Goal: Complete application form: Complete application form

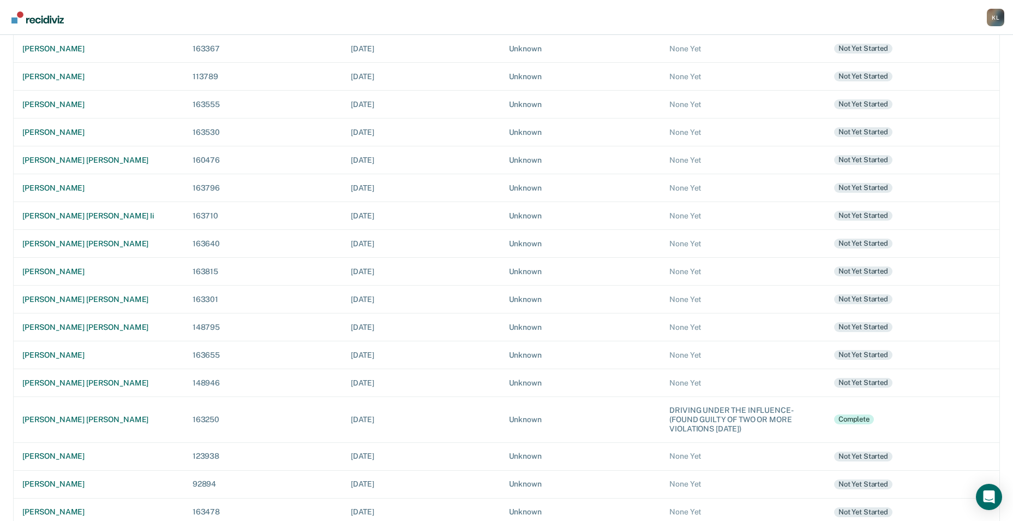
scroll to position [218, 0]
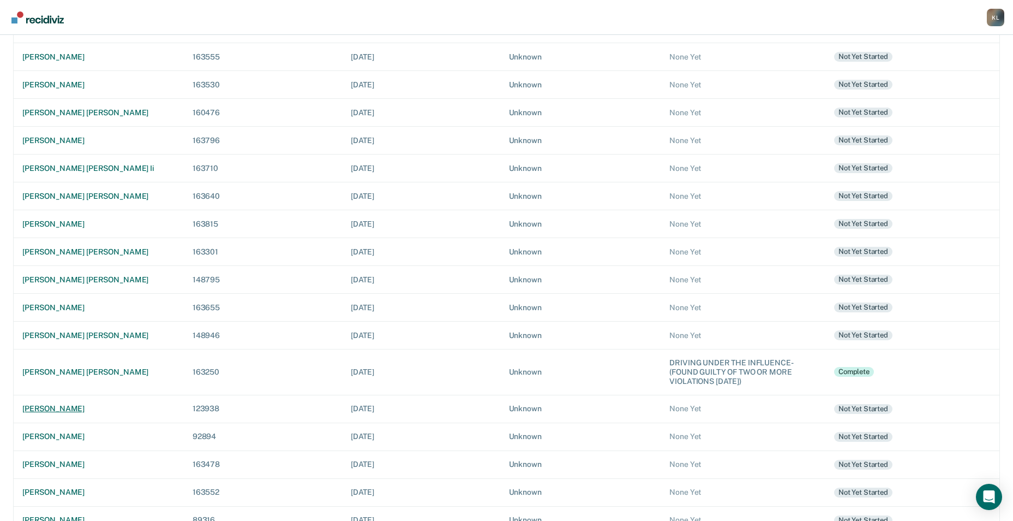
click at [81, 411] on div "[PERSON_NAME]" at bounding box center [98, 408] width 153 height 9
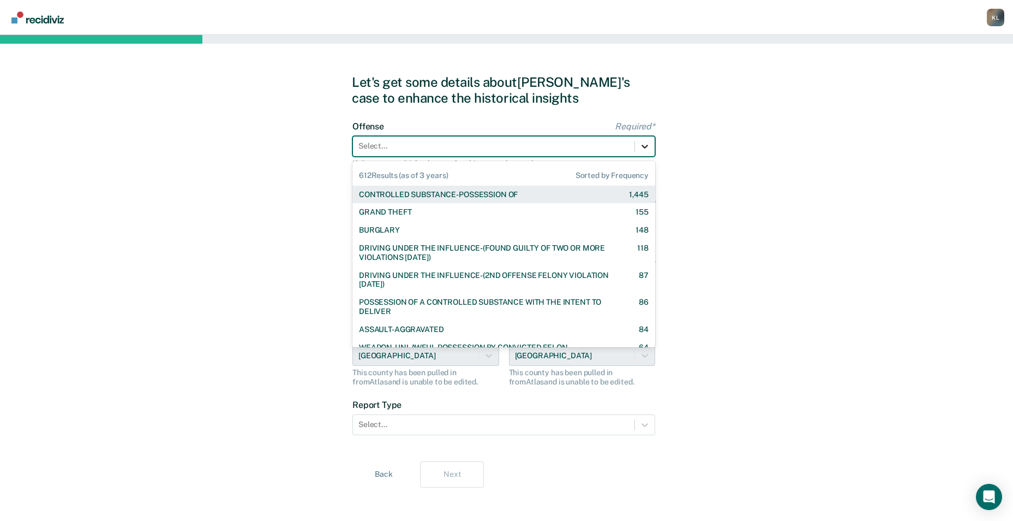
click at [654, 150] on div at bounding box center [645, 146] width 20 height 20
click at [496, 192] on div "CONTROLLED SUBSTANCE-POSSESSION OF" at bounding box center [438, 194] width 159 height 9
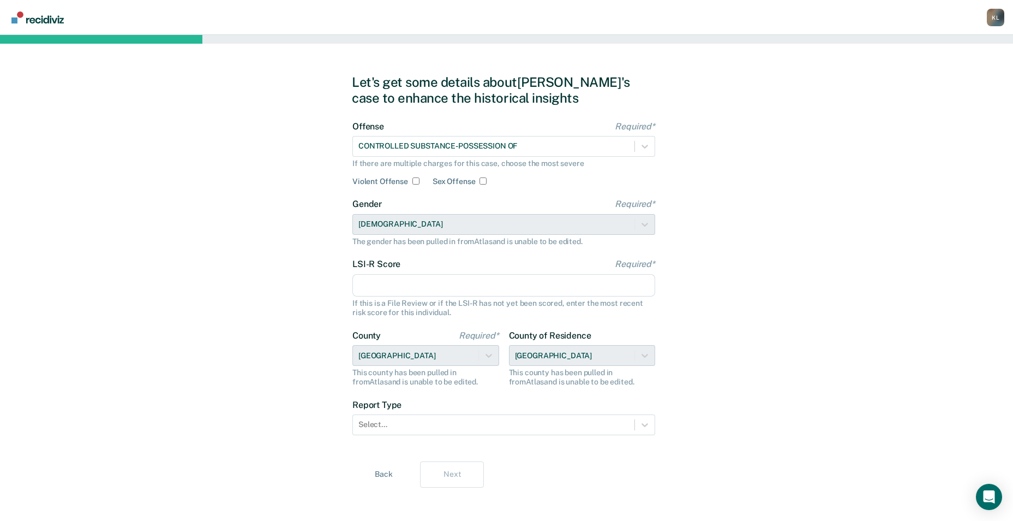
click at [474, 286] on input "LSI-R Score Required*" at bounding box center [503, 285] width 303 height 23
type input "29"
click at [721, 375] on div "Let's get some details about [PERSON_NAME]'s case to enhance the historical ins…" at bounding box center [506, 281] width 1013 height 492
click at [636, 425] on div at bounding box center [645, 425] width 20 height 20
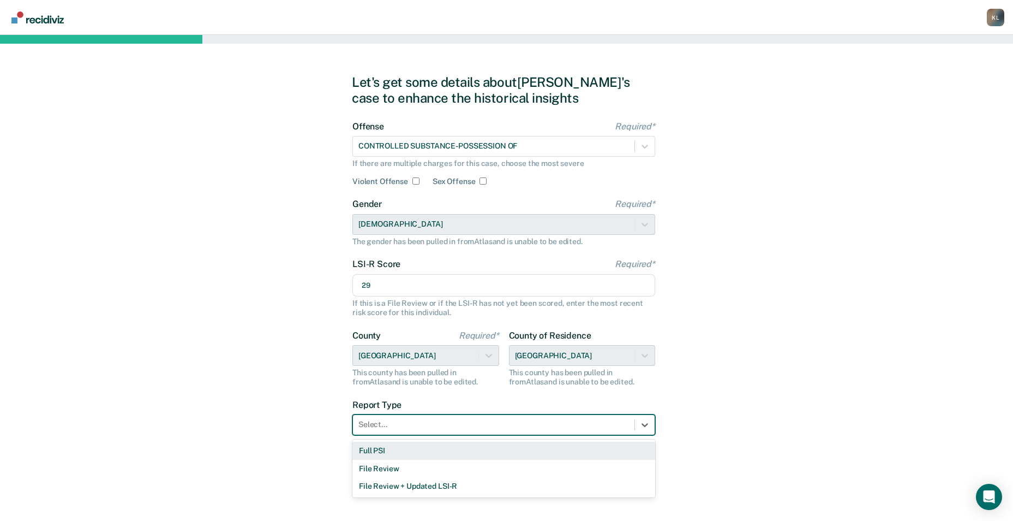
click at [373, 450] on div "Full PSI" at bounding box center [503, 450] width 303 height 18
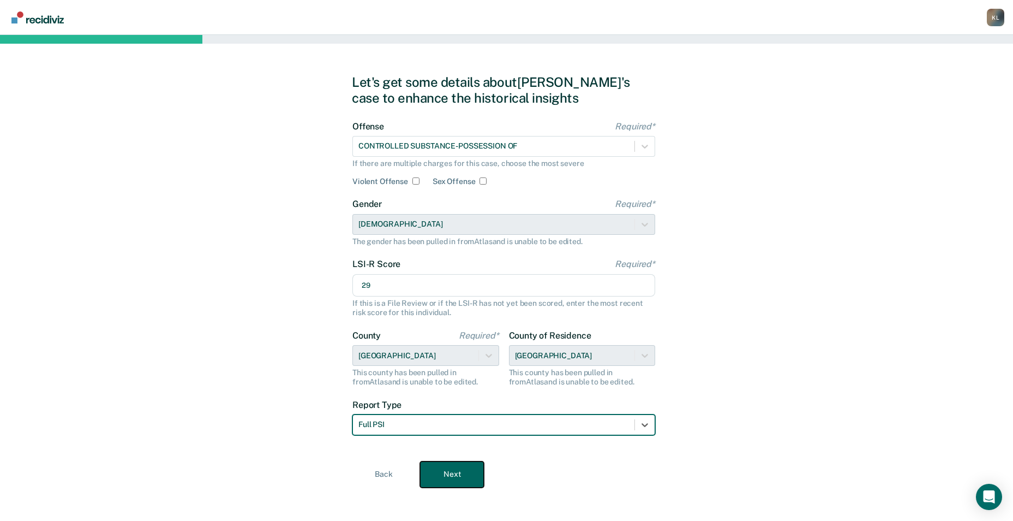
click at [452, 471] on button "Next" at bounding box center [452, 474] width 64 height 26
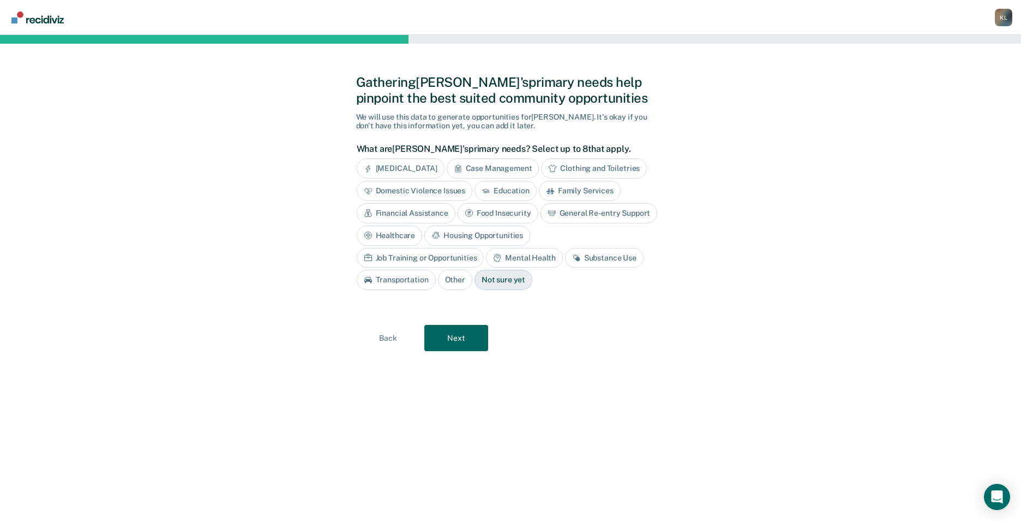
click at [486, 262] on div "Mental Health" at bounding box center [524, 258] width 76 height 20
click at [578, 258] on div "Substance Use" at bounding box center [617, 258] width 79 height 20
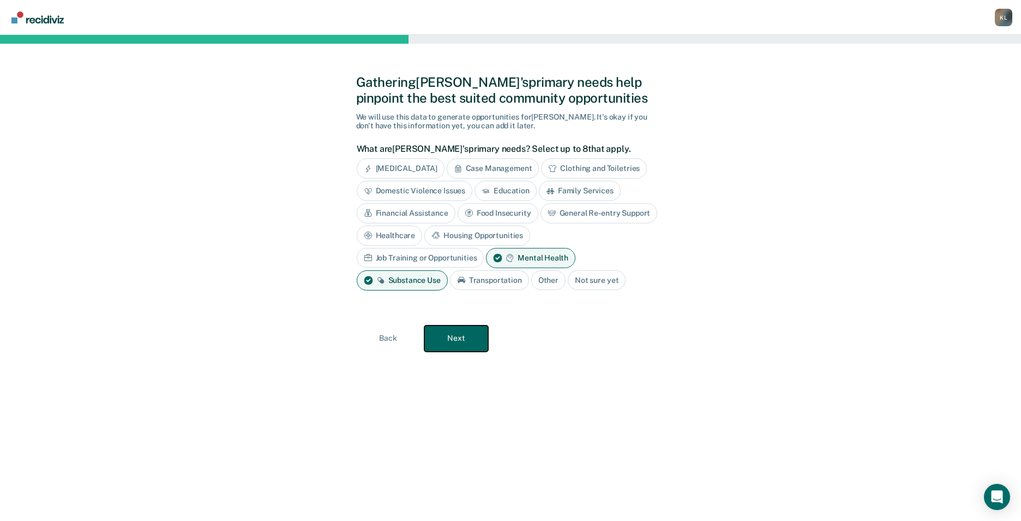
click at [449, 345] on button "Next" at bounding box center [457, 338] width 64 height 26
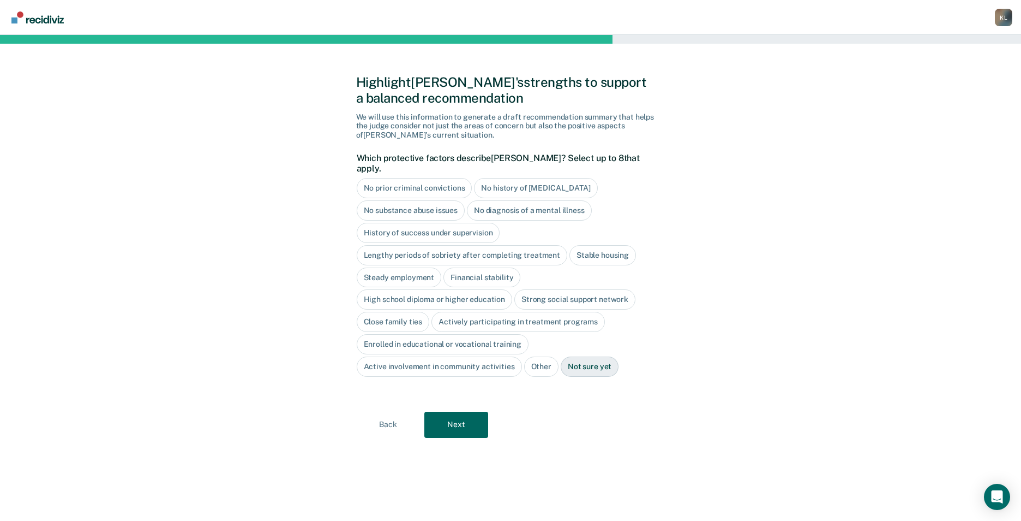
click at [452, 223] on div "History of success under supervision" at bounding box center [429, 233] width 144 height 20
click at [585, 245] on div "Stable housing" at bounding box center [603, 255] width 67 height 20
click at [412, 267] on div "Steady employment" at bounding box center [399, 277] width 85 height 20
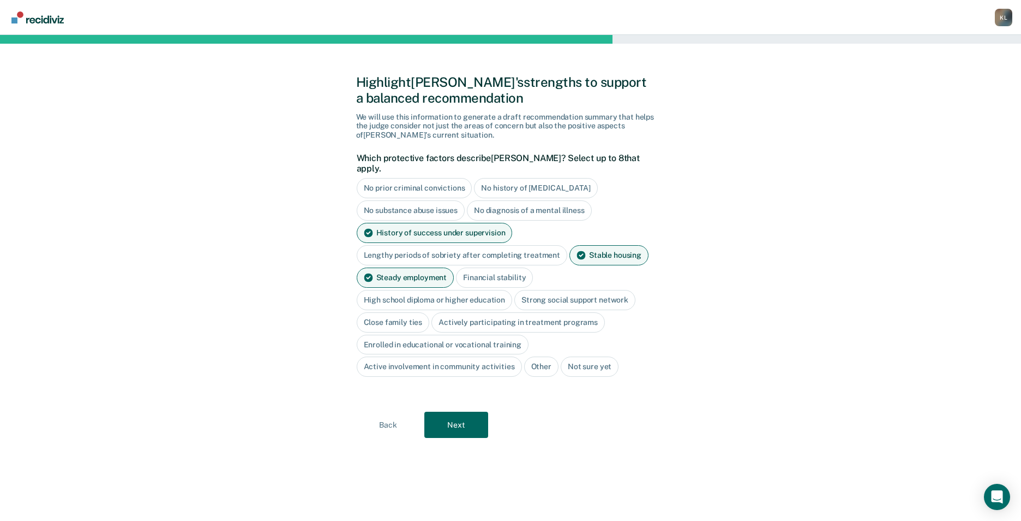
click at [409, 291] on div "High school diploma or higher education" at bounding box center [435, 300] width 156 height 20
click at [380, 313] on div "Close family ties" at bounding box center [393, 322] width 73 height 20
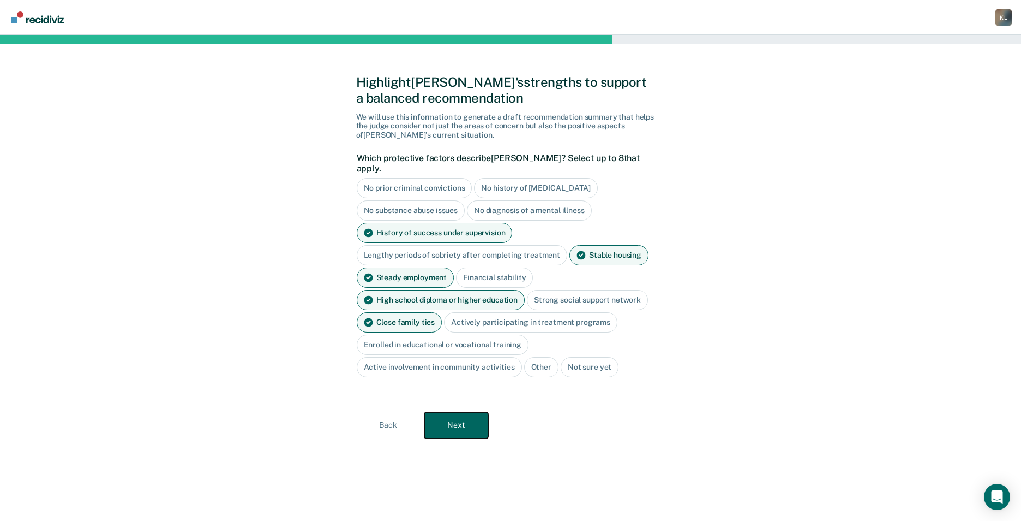
click at [445, 419] on button "Next" at bounding box center [457, 425] width 64 height 26
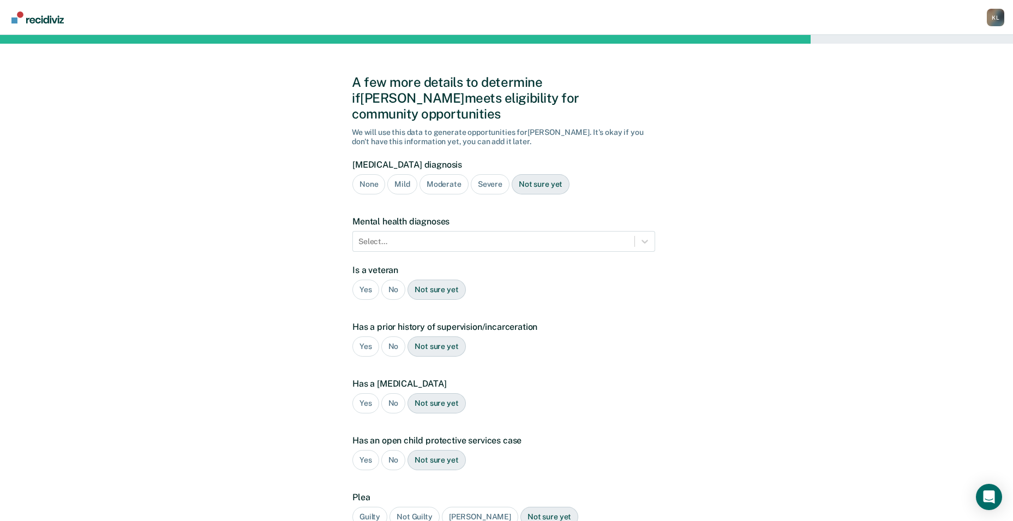
click at [451, 174] on div "Moderate" at bounding box center [444, 184] width 49 height 20
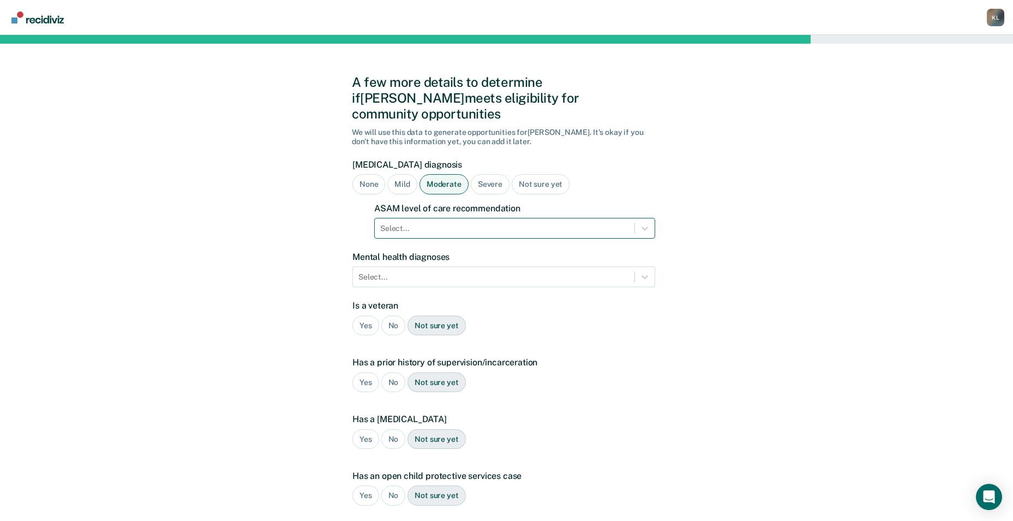
click at [629, 220] on div "Select..." at bounding box center [505, 228] width 260 height 16
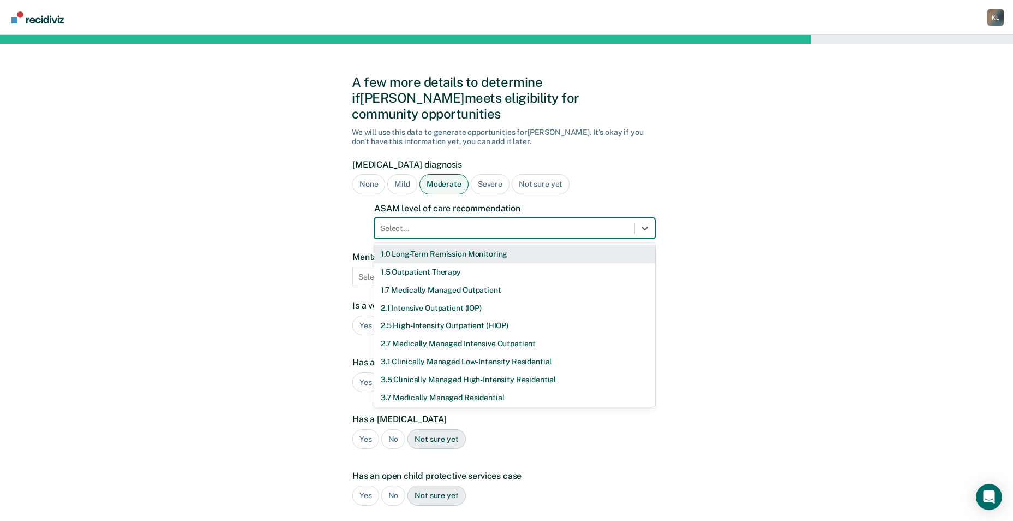
click at [483, 245] on div "1.0 Long-Term Remission Monitoring" at bounding box center [514, 254] width 281 height 18
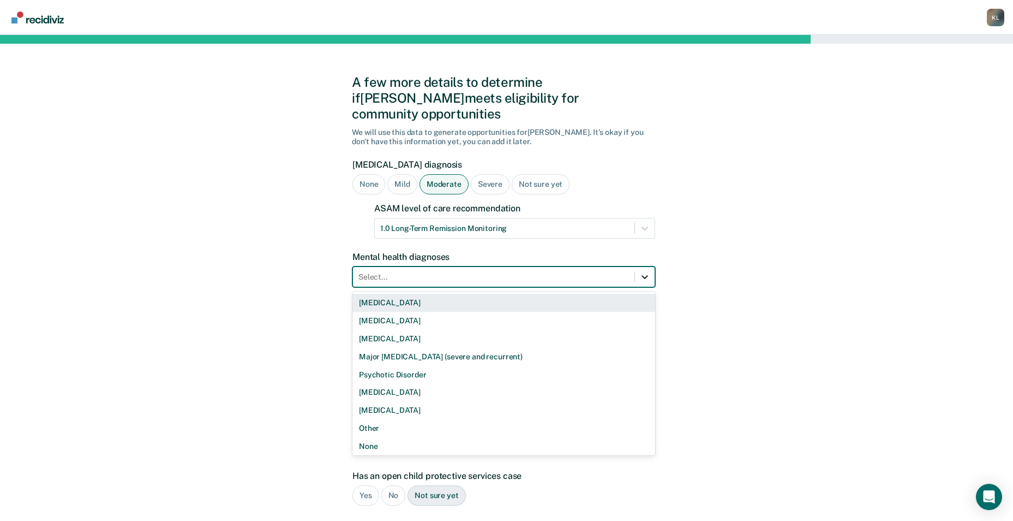
click at [637, 268] on div at bounding box center [645, 277] width 20 height 20
click at [423, 294] on div "[MEDICAL_DATA]" at bounding box center [503, 303] width 303 height 18
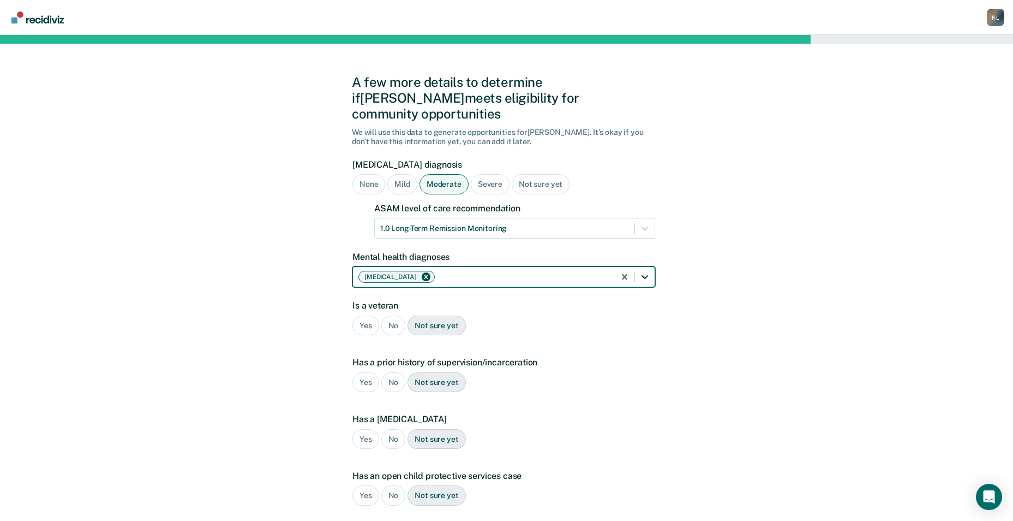
click at [641, 267] on div at bounding box center [645, 277] width 20 height 20
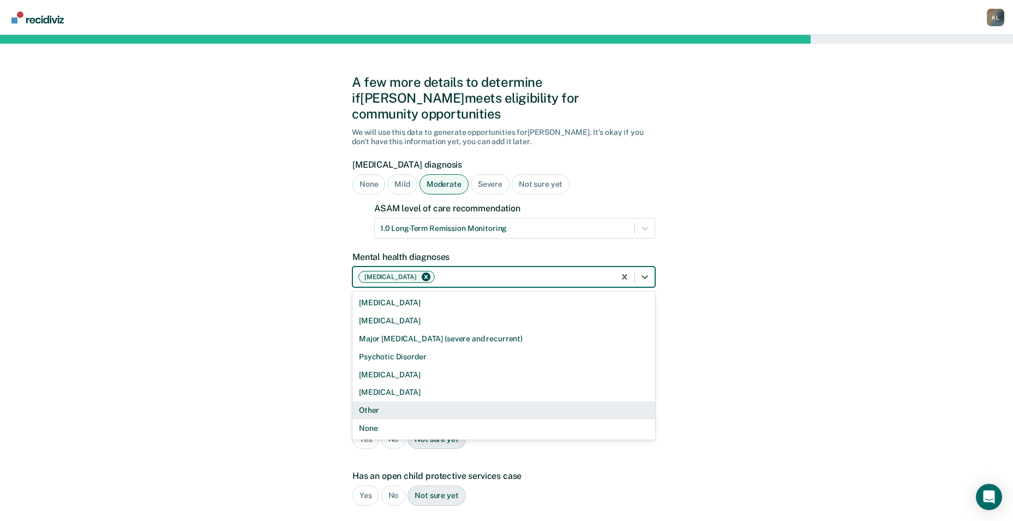
click at [431, 401] on div "Other" at bounding box center [503, 410] width 303 height 18
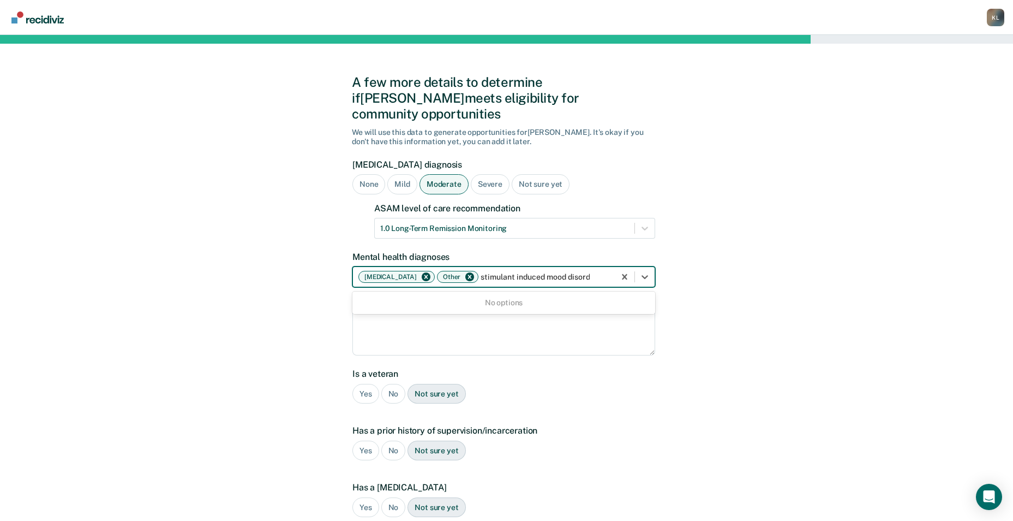
scroll to position [0, 1]
type input "stimulant induced [MEDICAL_DATA]"
click at [778, 429] on div "A few more details to determine if [PERSON_NAME] meets eligibility for communit…" at bounding box center [506, 383] width 1013 height 696
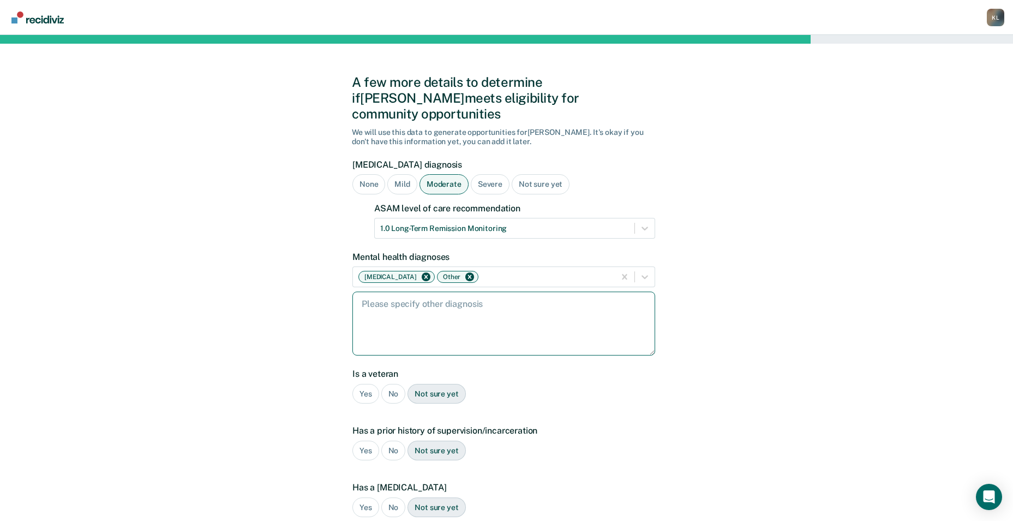
click at [483, 296] on textarea at bounding box center [503, 323] width 303 height 64
type textarea "stimulant induced [MEDICAL_DATA]"
click at [392, 384] on div "No" at bounding box center [393, 394] width 25 height 20
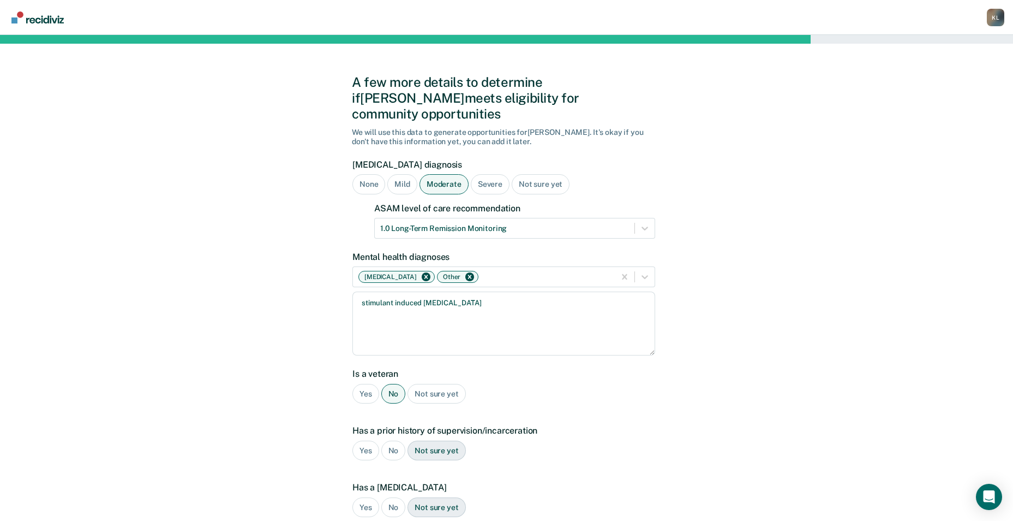
click at [367, 440] on div "Yes" at bounding box center [365, 450] width 27 height 20
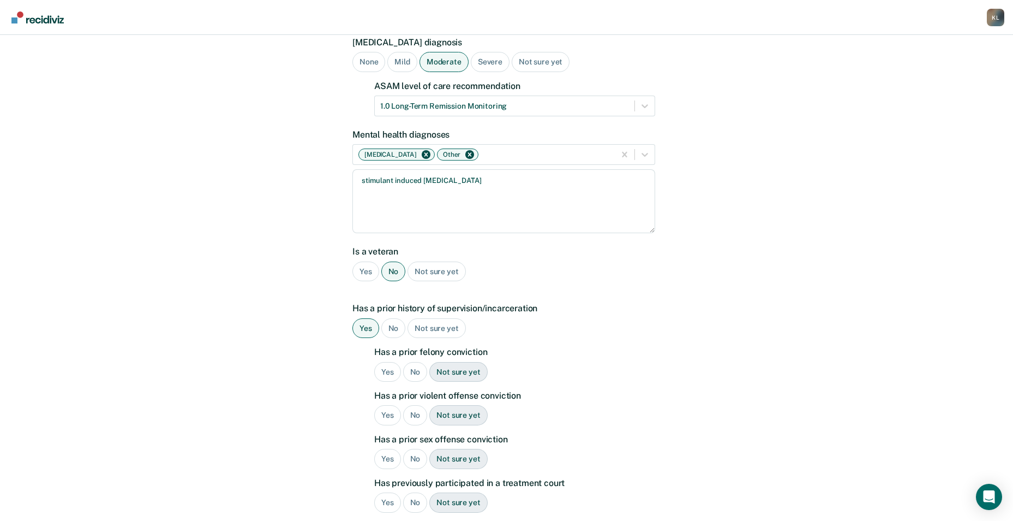
scroll to position [164, 0]
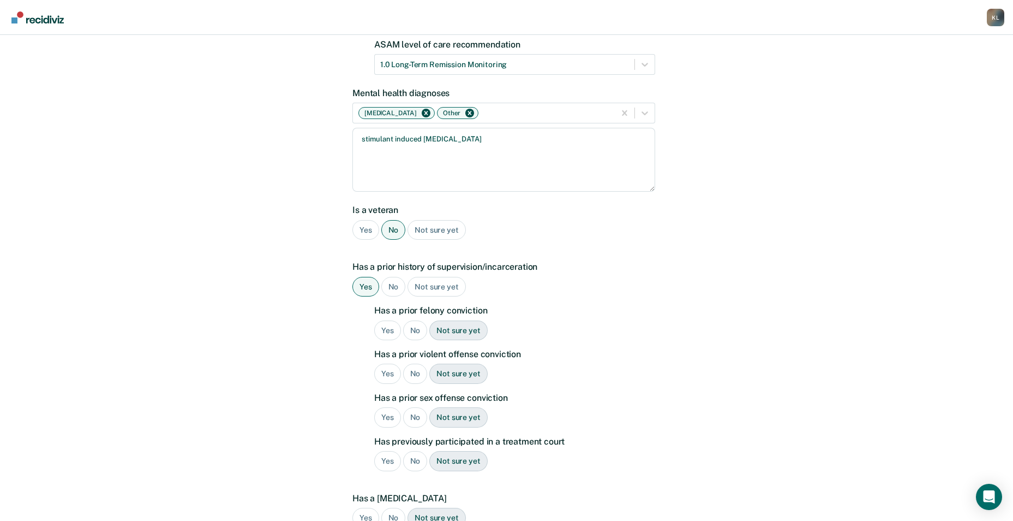
click at [386, 320] on div "Yes" at bounding box center [387, 330] width 27 height 20
click at [413, 363] on div "No" at bounding box center [415, 373] width 25 height 20
click at [418, 407] on div "No" at bounding box center [415, 417] width 25 height 20
click at [413, 451] on div "No" at bounding box center [415, 461] width 25 height 20
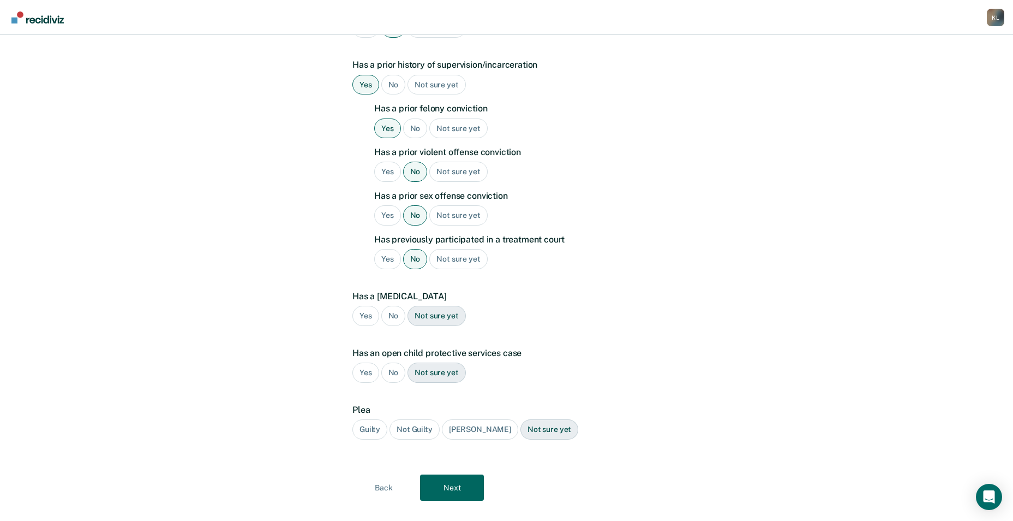
scroll to position [369, 0]
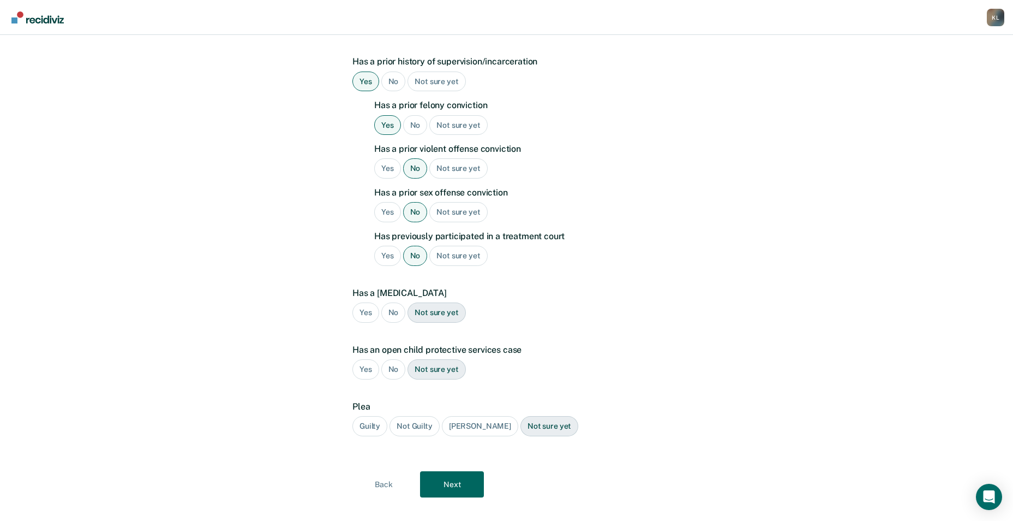
click at [389, 304] on div "No" at bounding box center [393, 312] width 25 height 20
click at [390, 359] on div "No" at bounding box center [393, 369] width 25 height 20
click at [367, 416] on div "Guilty" at bounding box center [369, 426] width 35 height 20
click at [445, 471] on button "Next" at bounding box center [452, 484] width 64 height 26
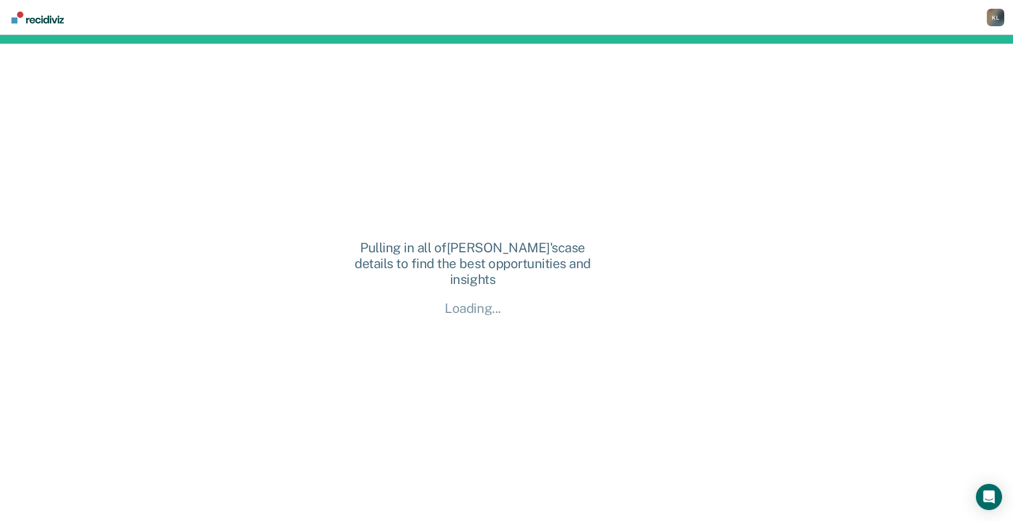
scroll to position [0, 0]
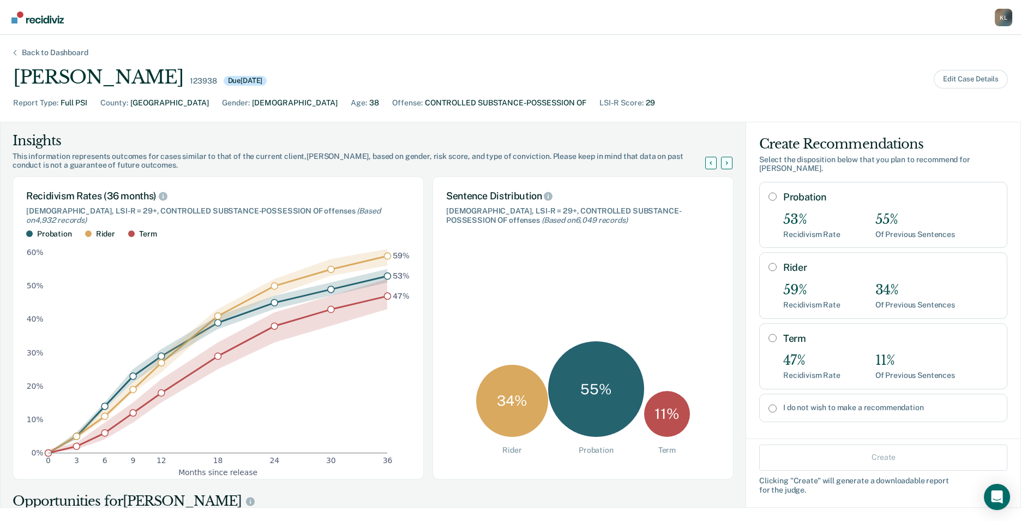
click at [769, 192] on input "Probation" at bounding box center [773, 196] width 8 height 9
radio input "true"
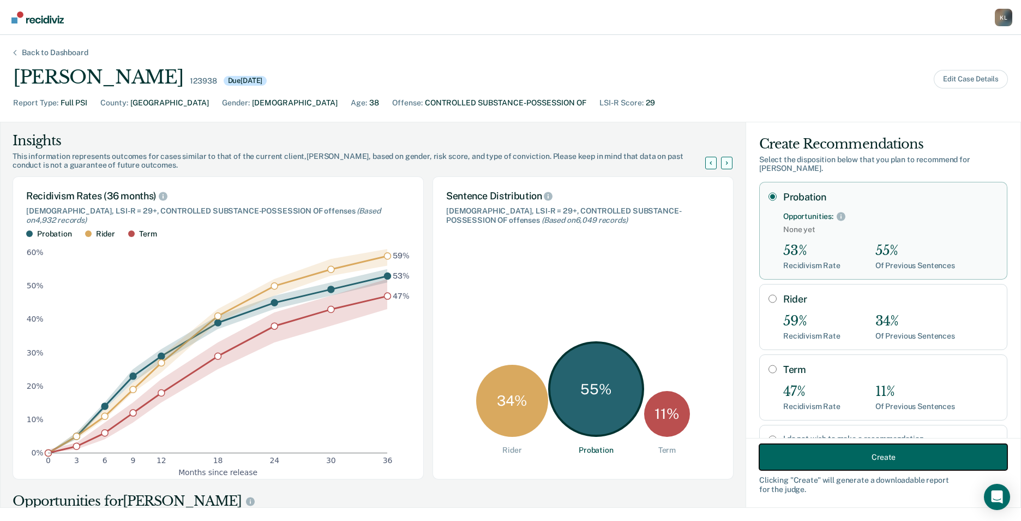
click at [874, 459] on button "Create" at bounding box center [884, 457] width 248 height 26
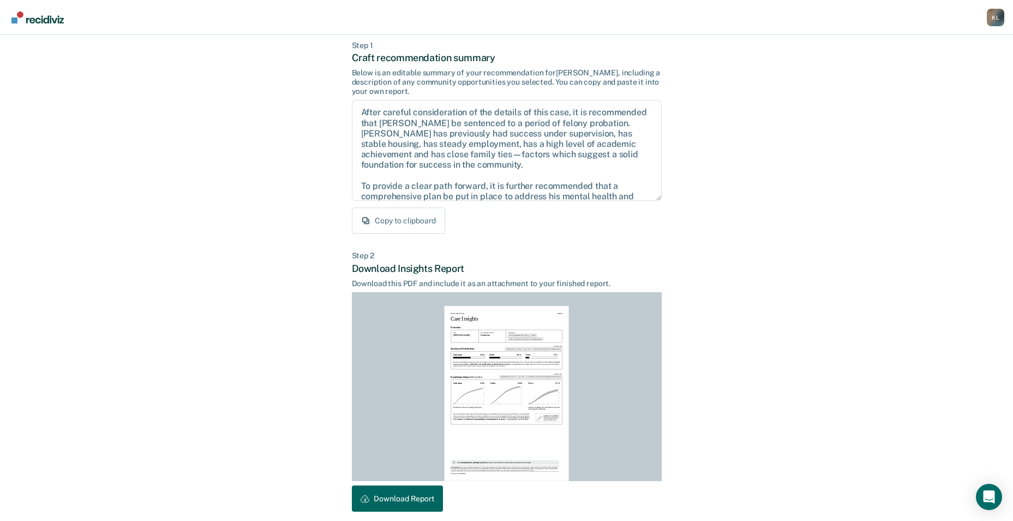
scroll to position [101, 0]
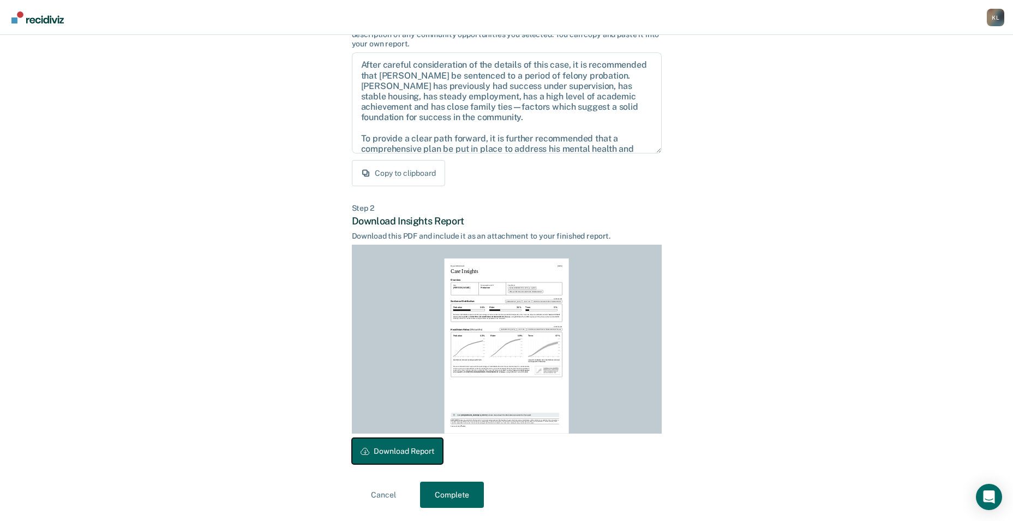
click at [381, 447] on button "Download Report" at bounding box center [397, 451] width 91 height 26
click at [458, 493] on button "Complete" at bounding box center [452, 494] width 64 height 26
